Goal: Task Accomplishment & Management: Manage account settings

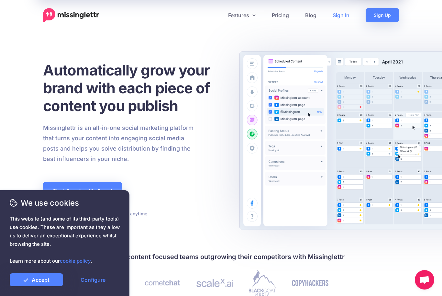
click at [341, 16] on link "Sign In" at bounding box center [341, 15] width 33 height 14
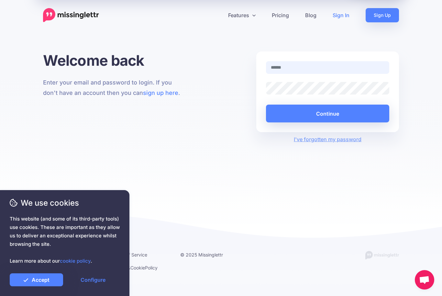
type input "**********"
click at [327, 113] on button "Continue" at bounding box center [327, 114] width 123 height 18
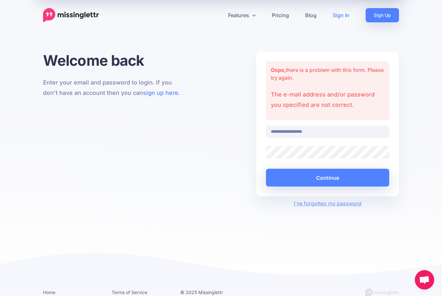
click at [325, 131] on input "**********" at bounding box center [327, 131] width 123 height 13
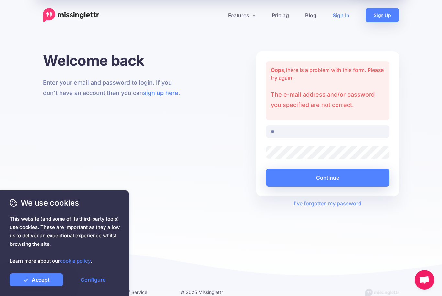
type input "*"
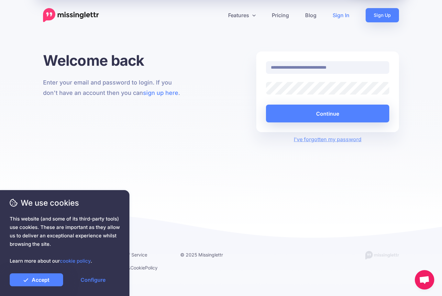
type input "**********"
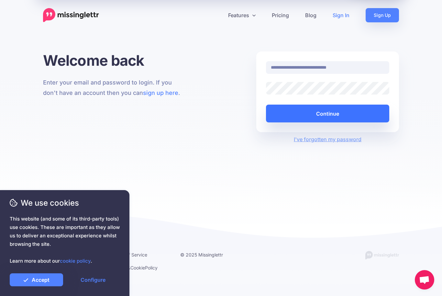
click at [339, 110] on button "Continue" at bounding box center [327, 114] width 123 height 18
click at [336, 113] on button "Continue" at bounding box center [327, 114] width 123 height 18
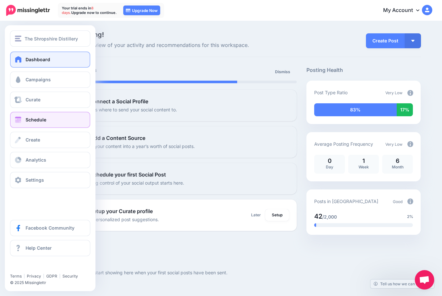
click at [16, 120] on span at bounding box center [18, 119] width 8 height 6
click at [33, 121] on span "Schedule" at bounding box center [36, 120] width 21 height 6
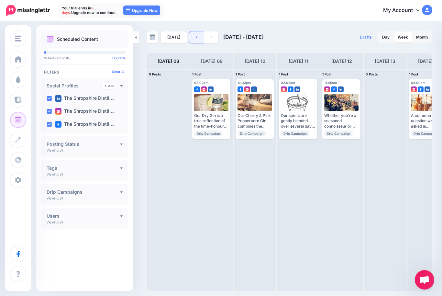
click at [196, 37] on icon at bounding box center [196, 37] width 1 height 2
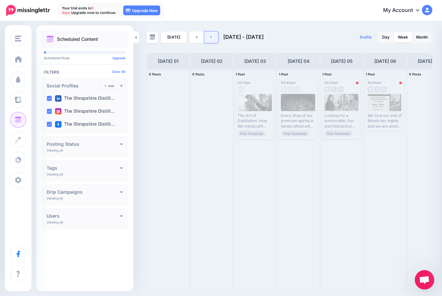
click at [208, 36] on link at bounding box center [211, 37] width 15 height 12
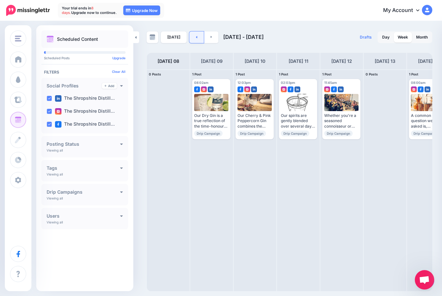
click at [194, 38] on link at bounding box center [196, 37] width 15 height 12
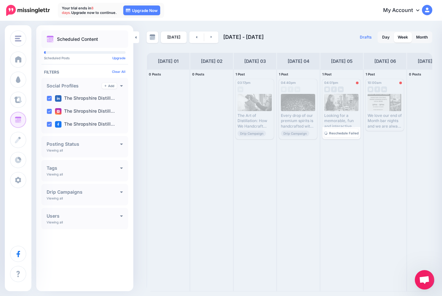
click at [343, 117] on div "Looking for a memorable, fun and interactive experience ? Explore our experienc…" at bounding box center [341, 121] width 34 height 16
click at [342, 134] on span "Reschedule Failed" at bounding box center [343, 132] width 29 height 3
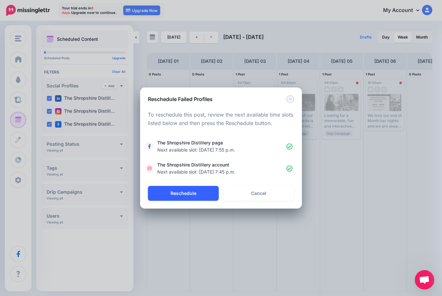
click at [183, 191] on button "Reschedule" at bounding box center [183, 193] width 71 height 15
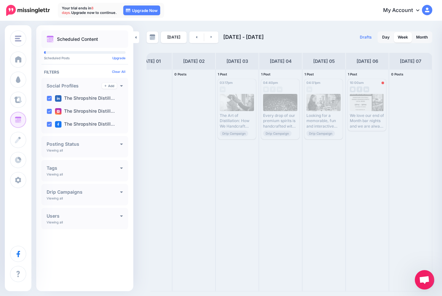
scroll to position [0, 18]
click at [211, 35] on link at bounding box center [211, 37] width 15 height 12
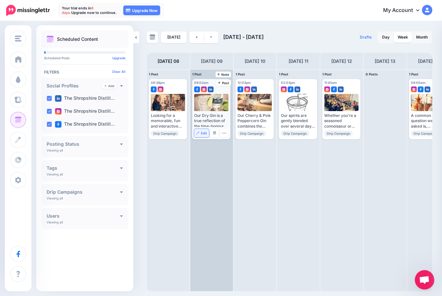
click at [202, 132] on span "Edit" at bounding box center [204, 132] width 6 height 3
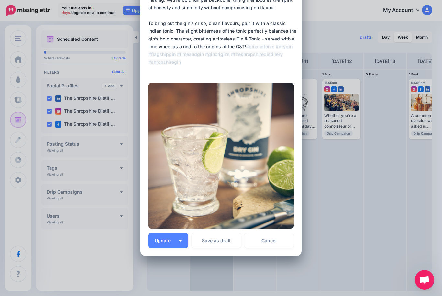
scroll to position [61, 0]
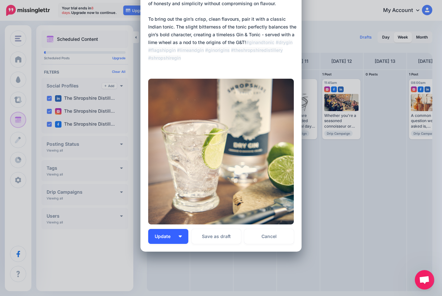
click at [180, 235] on img "button" at bounding box center [180, 236] width 3 height 2
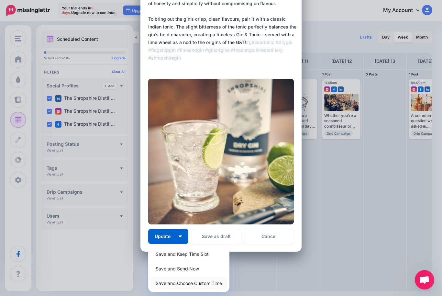
click at [179, 282] on link "Save and Choose Custom Time" at bounding box center [189, 283] width 76 height 13
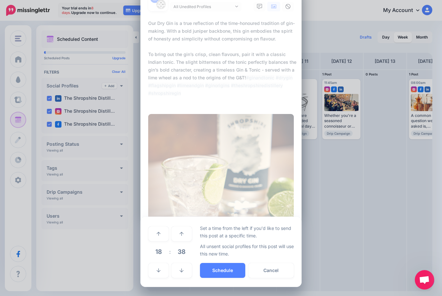
scroll to position [25, 0]
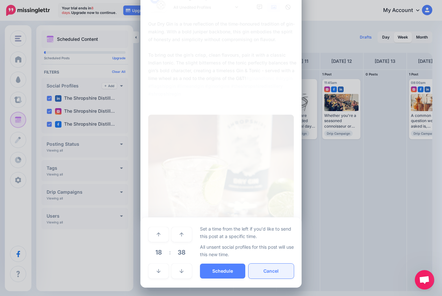
click at [262, 270] on button "Cancel" at bounding box center [271, 270] width 45 height 15
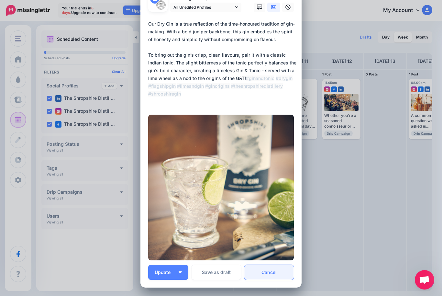
click at [265, 270] on link "Cancel" at bounding box center [269, 272] width 50 height 15
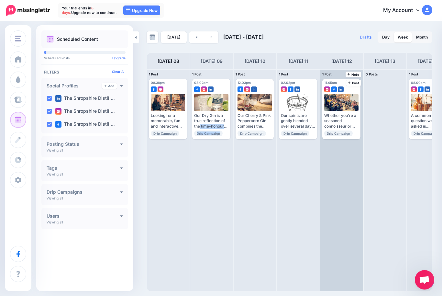
click at [350, 200] on div "11:45am Fri, September 12, 2025 11:45am Whether you're a seasoned connoisseur o…" at bounding box center [341, 180] width 43 height 221
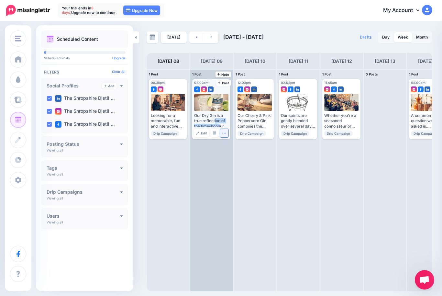
click at [225, 136] on button "button" at bounding box center [224, 133] width 8 height 8
click at [199, 131] on img at bounding box center [197, 132] width 3 height 3
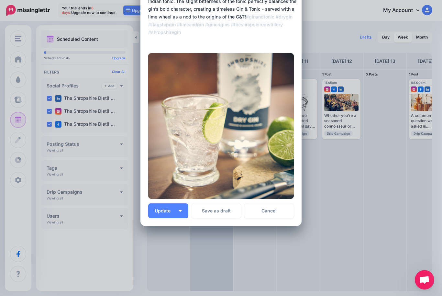
scroll to position [86, 0]
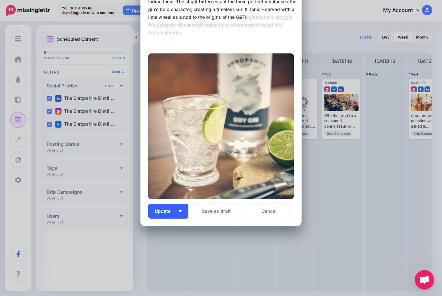
click at [181, 211] on img "button" at bounding box center [180, 211] width 3 height 2
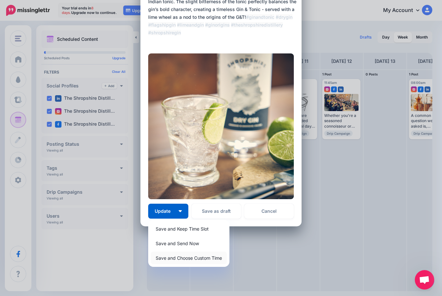
click at [201, 257] on link "Save and Choose Custom Time" at bounding box center [189, 257] width 76 height 13
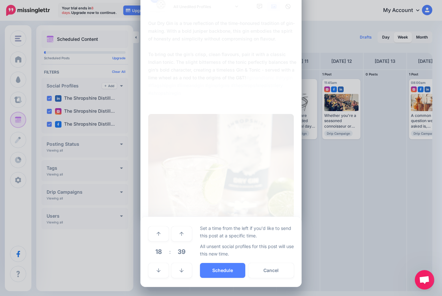
scroll to position [25, 0]
click at [264, 271] on button "Cancel" at bounding box center [271, 270] width 45 height 15
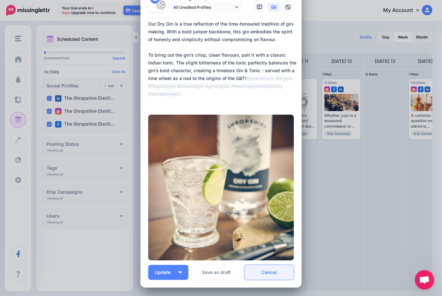
click at [269, 273] on link "Cancel" at bounding box center [269, 272] width 50 height 15
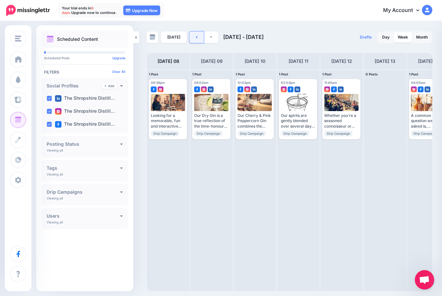
click at [193, 37] on link at bounding box center [196, 37] width 15 height 12
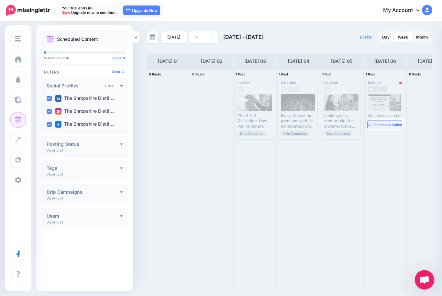
click at [385, 125] on span "Reschedule Failed" at bounding box center [386, 124] width 29 height 3
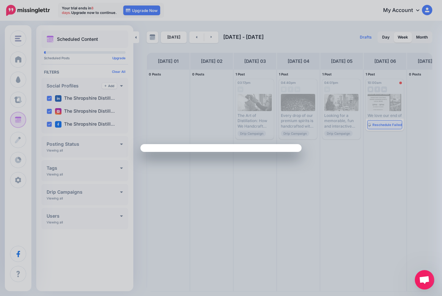
scroll to position [0, 0]
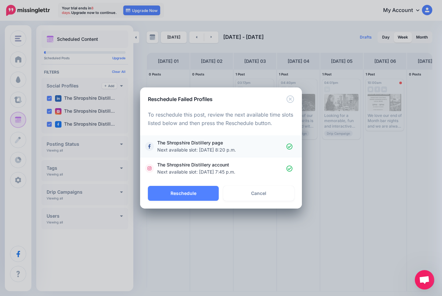
click at [236, 150] on span "Next available slot: Sept. 8, 2025, 8:20 p.m." at bounding box center [196, 150] width 79 height 6
click at [285, 147] on span "The Shropshire Distillery page Next available slot: Sept. 8, 2025, 8:20 p.m." at bounding box center [221, 146] width 129 height 14
click at [192, 191] on button "Reschedule" at bounding box center [183, 193] width 71 height 15
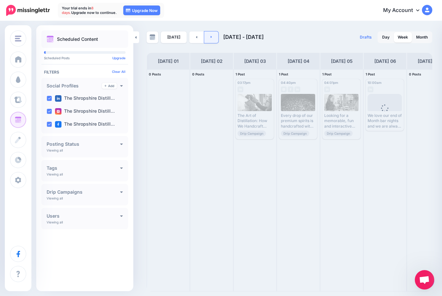
click at [211, 39] on icon at bounding box center [212, 37] width 2 height 4
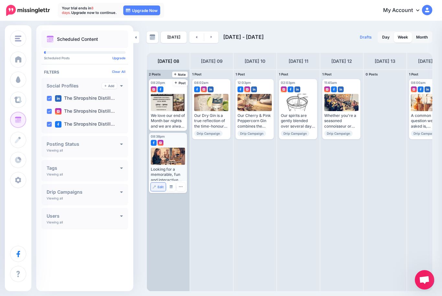
click at [157, 185] on link "Edit" at bounding box center [158, 187] width 15 height 8
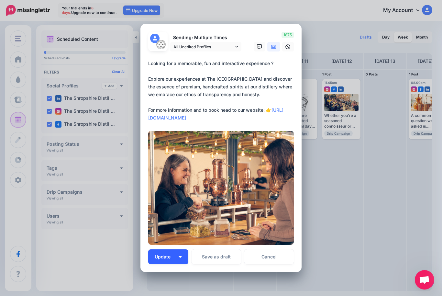
click at [180, 257] on img "button" at bounding box center [180, 257] width 3 height 2
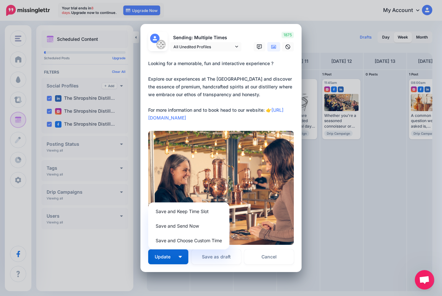
click at [340, 204] on div "Edit Post Loading Sending: Multiple Times All Unedited Profiles" at bounding box center [221, 148] width 442 height 296
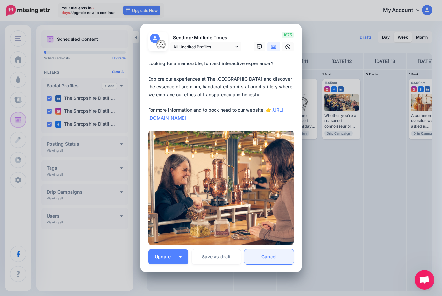
click at [269, 256] on link "Cancel" at bounding box center [269, 256] width 50 height 15
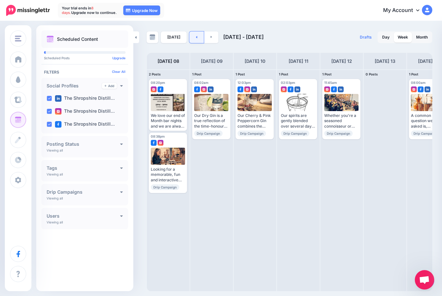
click at [194, 35] on link at bounding box center [196, 37] width 15 height 12
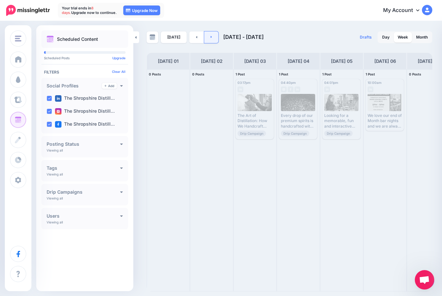
click at [208, 36] on link at bounding box center [211, 37] width 15 height 12
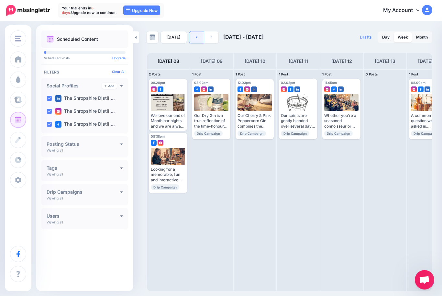
click at [196, 37] on icon at bounding box center [196, 37] width 1 height 2
